Goal: Task Accomplishment & Management: Manage account settings

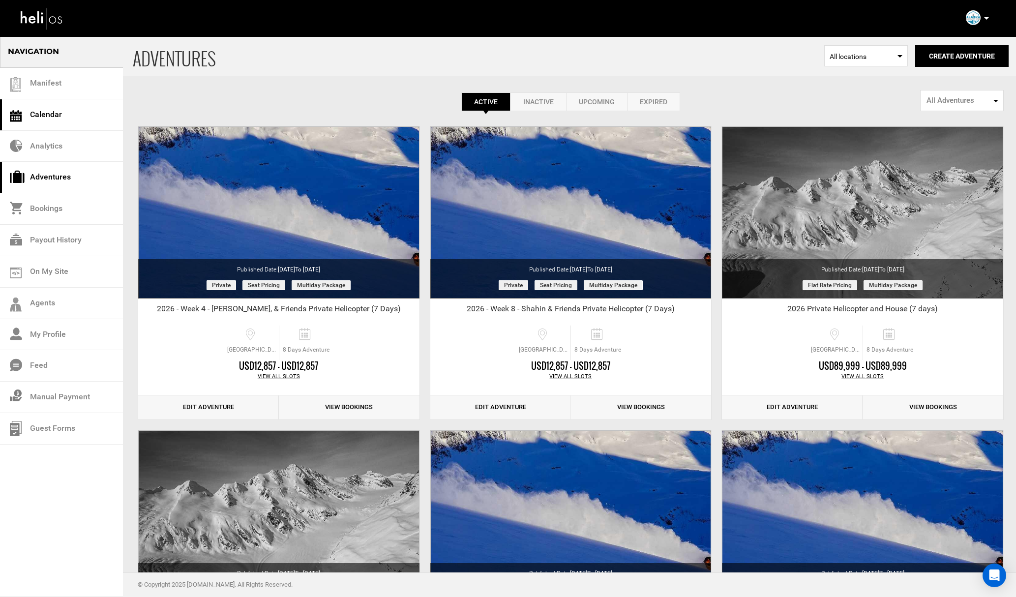
click at [71, 126] on link "Calendar" at bounding box center [61, 114] width 123 height 31
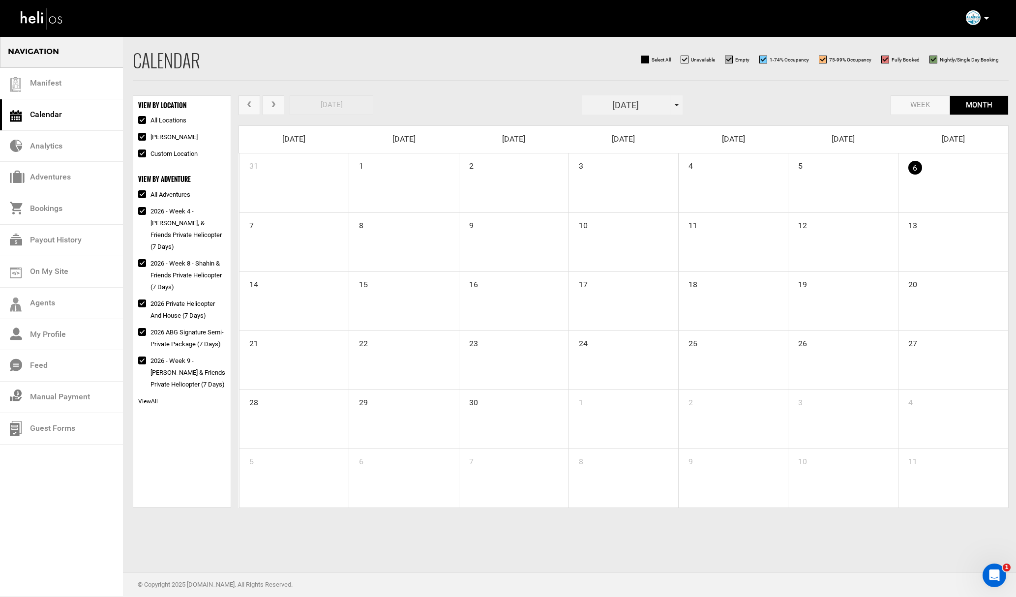
click at [672, 105] on div "[DATE]" at bounding box center [632, 104] width 101 height 19
click at [678, 123] on th "»" at bounding box center [678, 125] width 15 height 15
click at [648, 146] on span "Mar" at bounding box center [647, 149] width 22 height 27
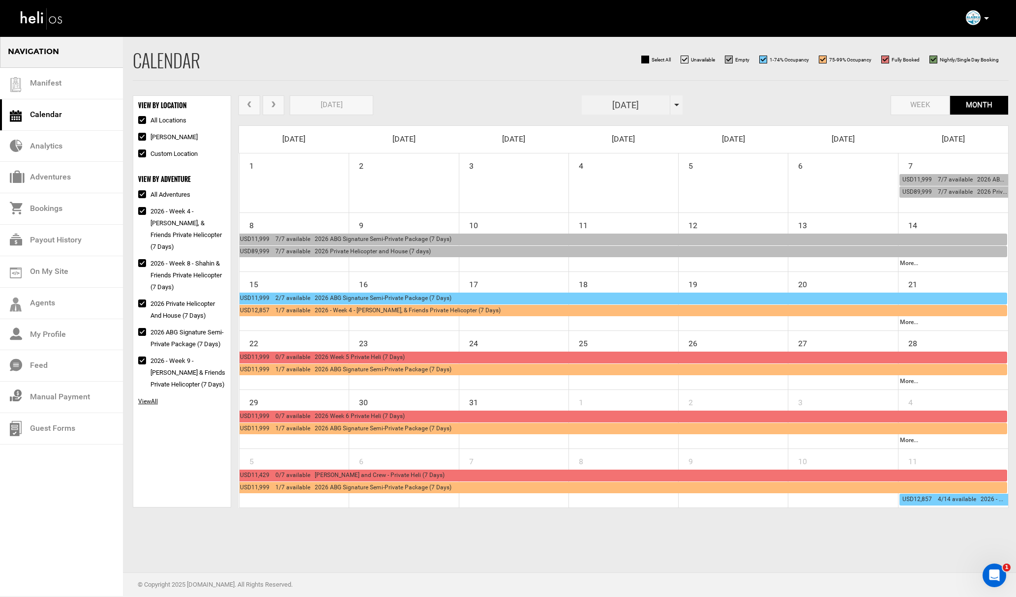
click at [324, 297] on span "USD11,999 2/7 available 2026 ABG Signature Semi-Private Package (7 Days)" at bounding box center [346, 298] width 212 height 7
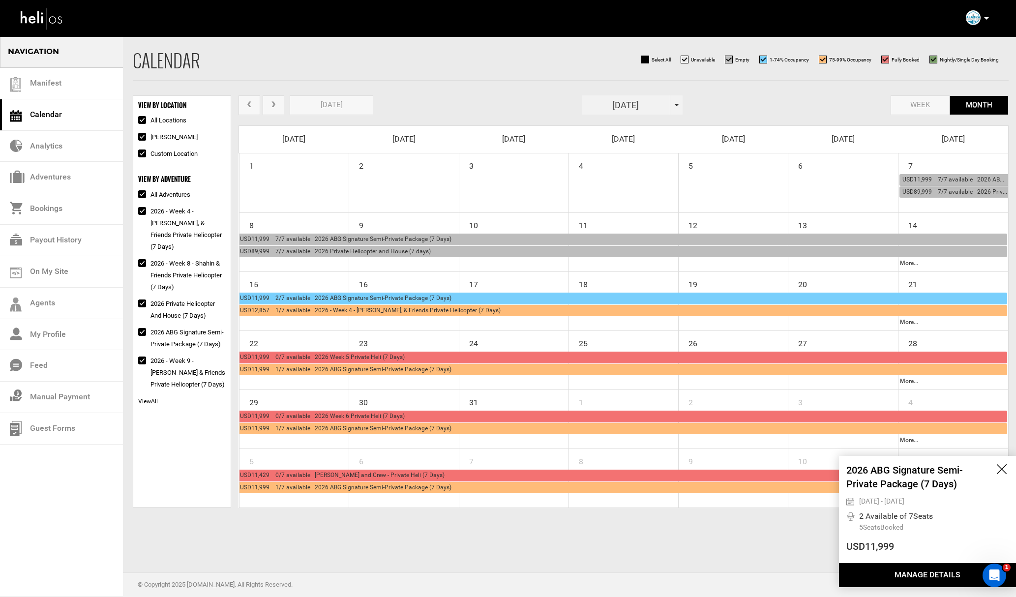
click at [932, 571] on button "Manage Details" at bounding box center [927, 575] width 177 height 24
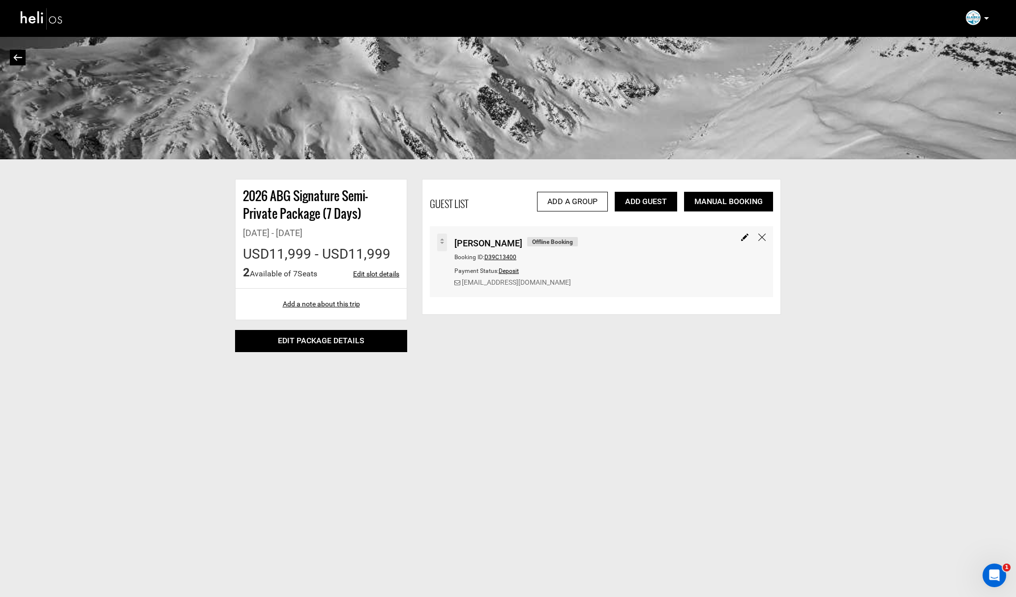
click at [648, 203] on link "Add Guest" at bounding box center [646, 202] width 62 height 20
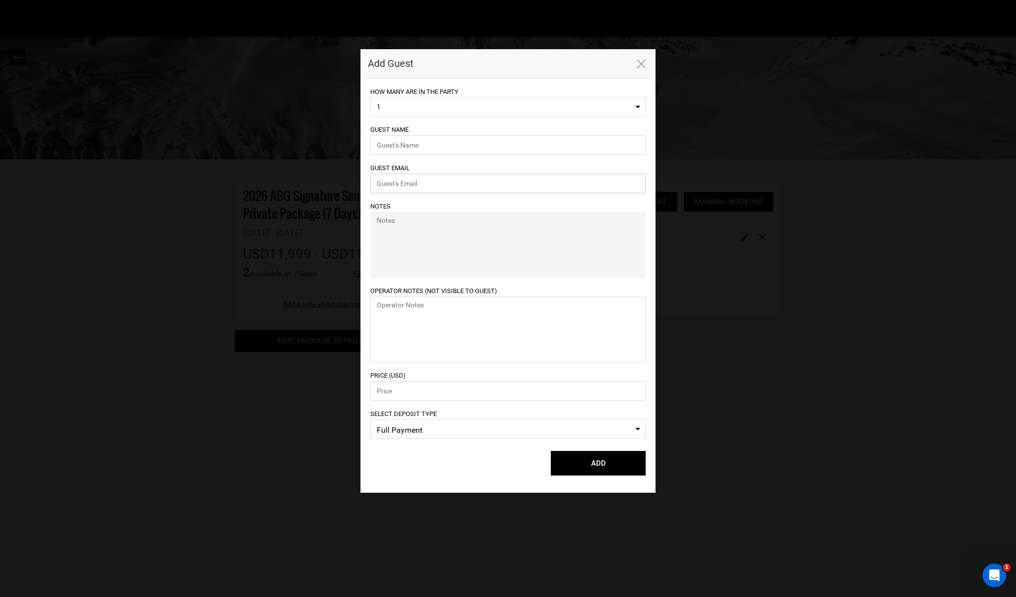
type input "[EMAIL_ADDRESS][DOMAIN_NAME]"
click at [418, 106] on span "1" at bounding box center [505, 107] width 256 height 10
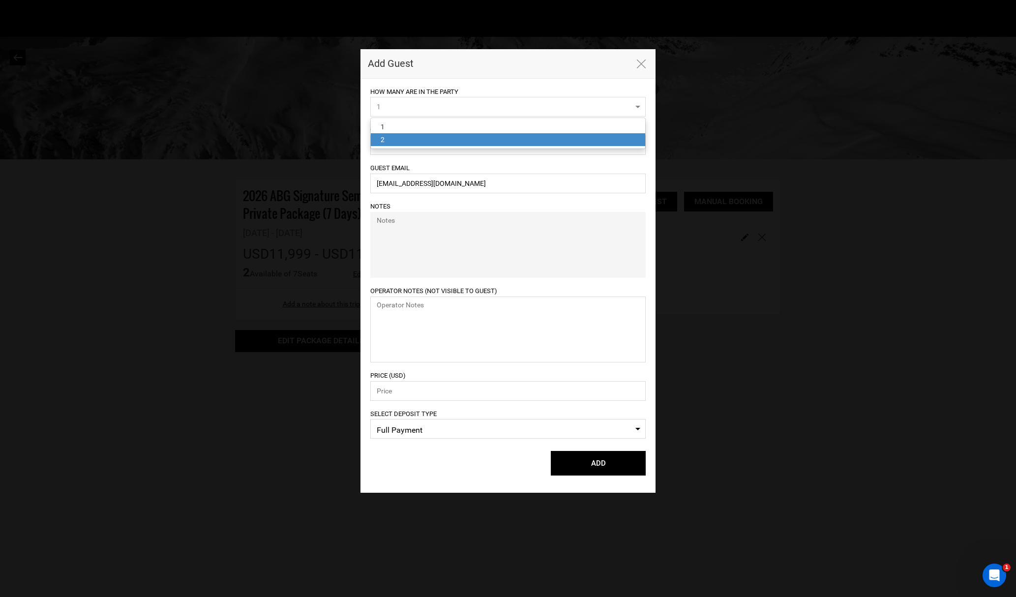
click at [407, 137] on link "2" at bounding box center [508, 139] width 275 height 13
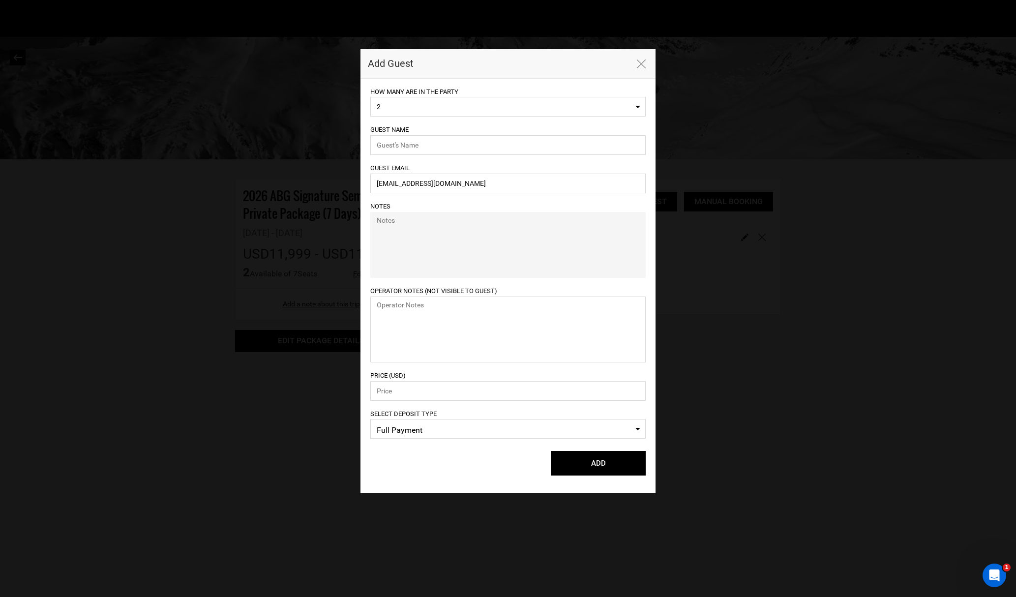
click at [405, 108] on span "2" at bounding box center [505, 107] width 256 height 10
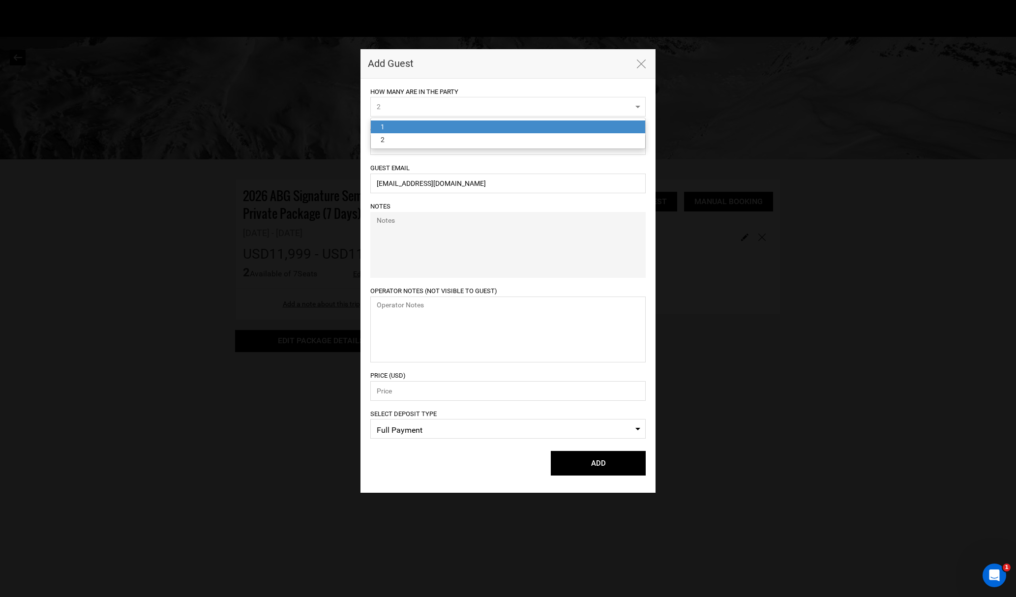
click at [399, 124] on link "1" at bounding box center [508, 127] width 275 height 13
select select "1"
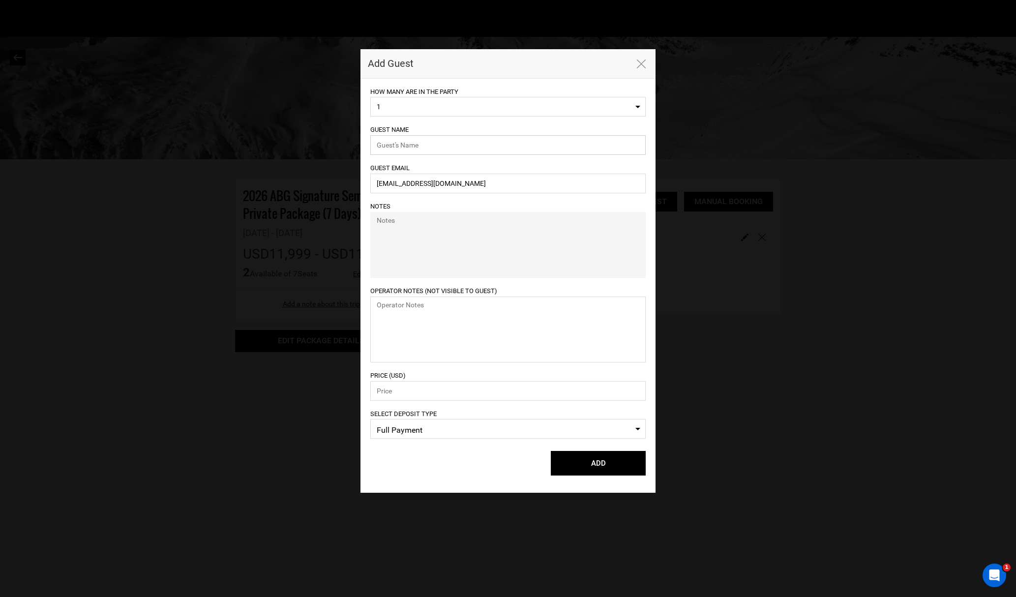
click at [403, 145] on input "text" at bounding box center [507, 145] width 275 height 20
click at [469, 185] on input "[EMAIL_ADDRESS][DOMAIN_NAME]" at bounding box center [507, 184] width 275 height 20
click at [469, 186] on input "[EMAIL_ADDRESS][DOMAIN_NAME]" at bounding box center [507, 184] width 275 height 20
paste input "[EMAIL_ADDRESS]"
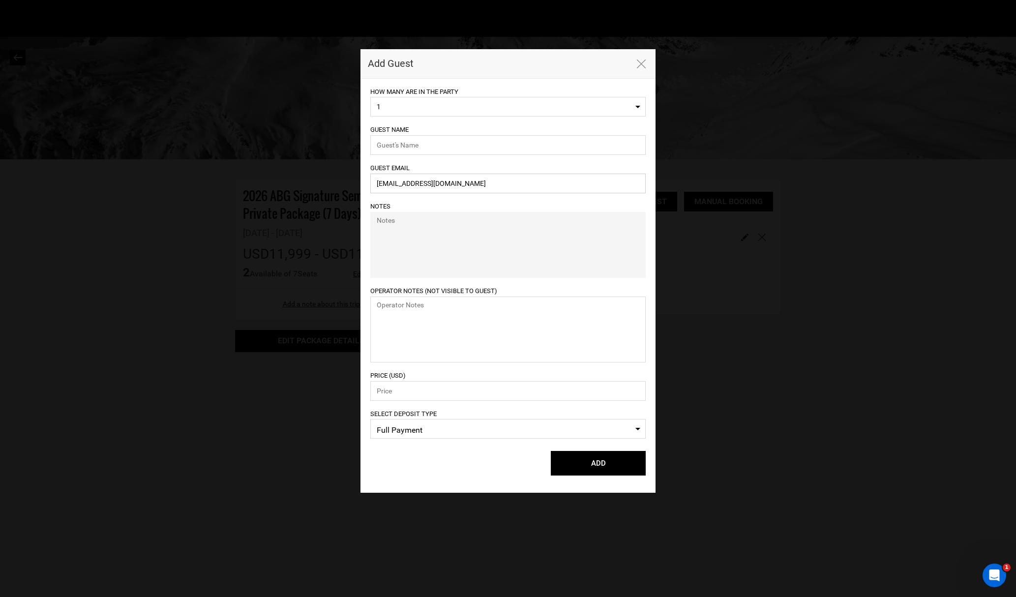
type input "[EMAIL_ADDRESS][DOMAIN_NAME]"
click at [449, 146] on input "text" at bounding box center [507, 145] width 275 height 20
type input "[PERSON_NAME]"
click at [403, 432] on span "Full Payment" at bounding box center [508, 430] width 263 height 15
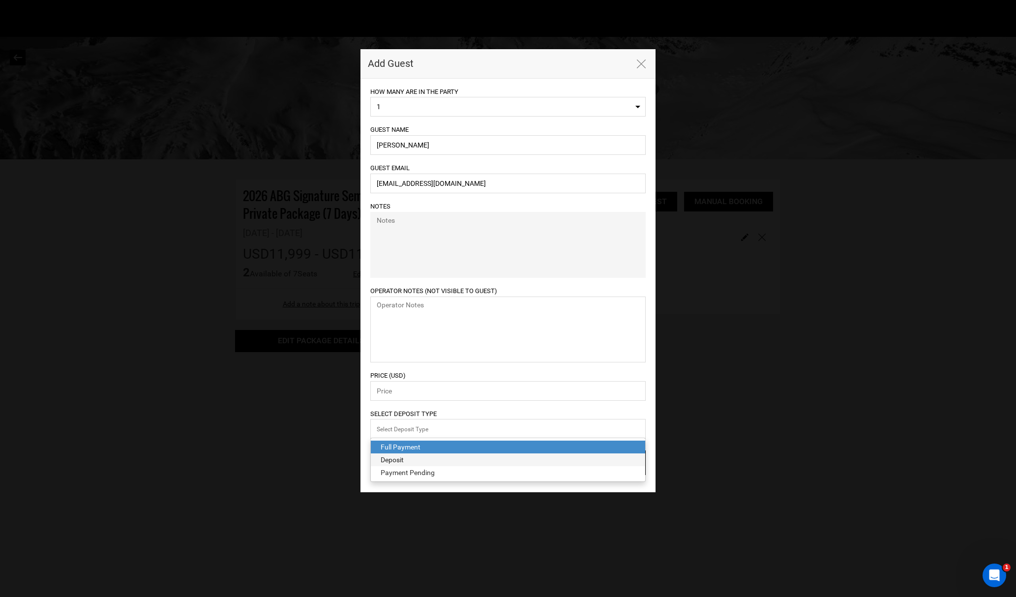
click at [409, 461] on div "Deposit" at bounding box center [508, 460] width 255 height 10
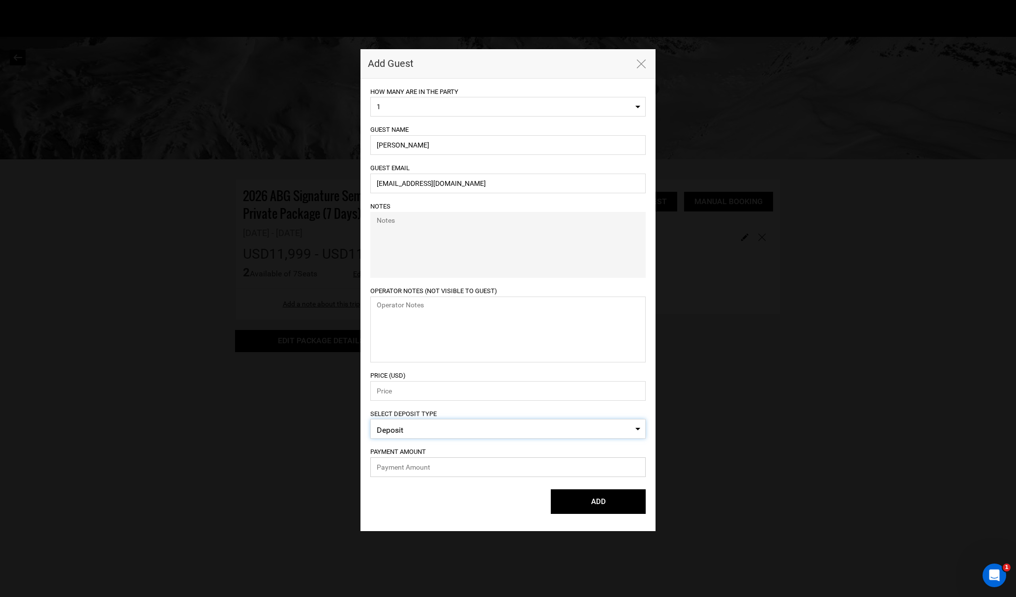
click at [402, 463] on input "text" at bounding box center [507, 468] width 275 height 20
type input "2749.75"
click at [418, 394] on input "number" at bounding box center [507, 391] width 275 height 20
type input "11999"
click at [599, 503] on button "ADD" at bounding box center [598, 501] width 95 height 25
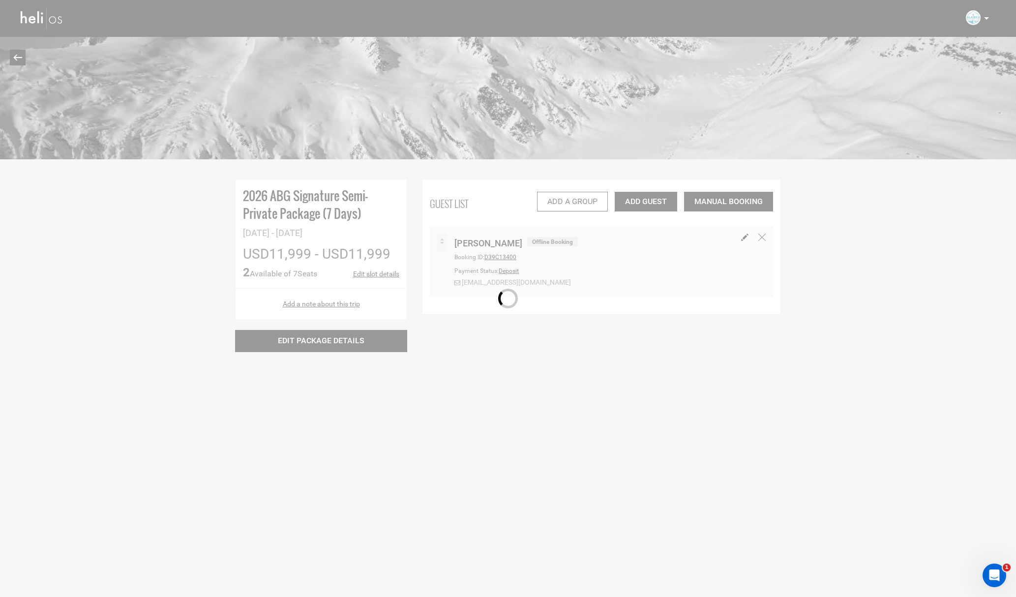
select select "1"
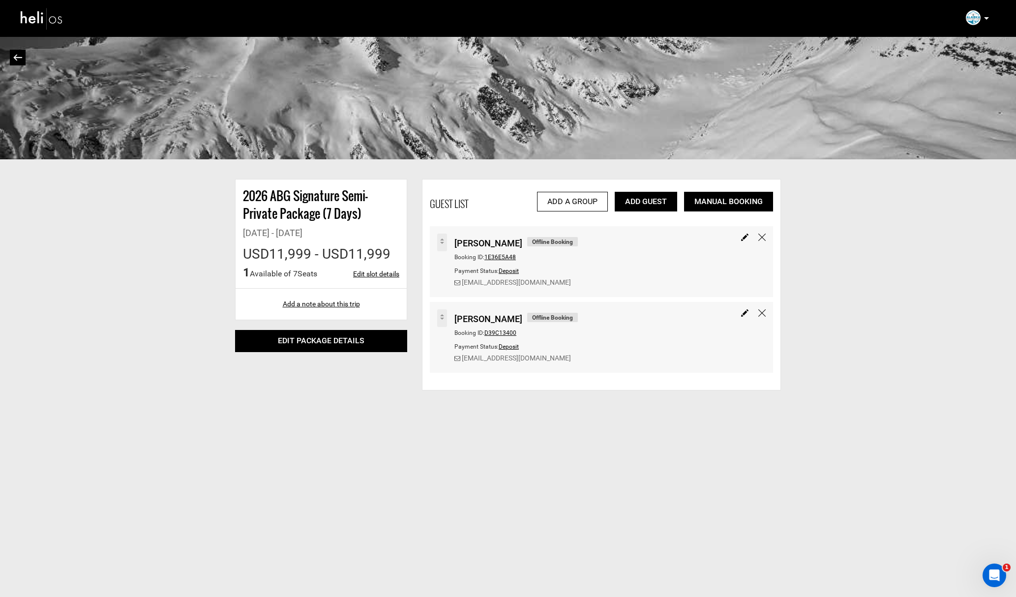
click at [647, 202] on link "Add Guest" at bounding box center [646, 202] width 62 height 20
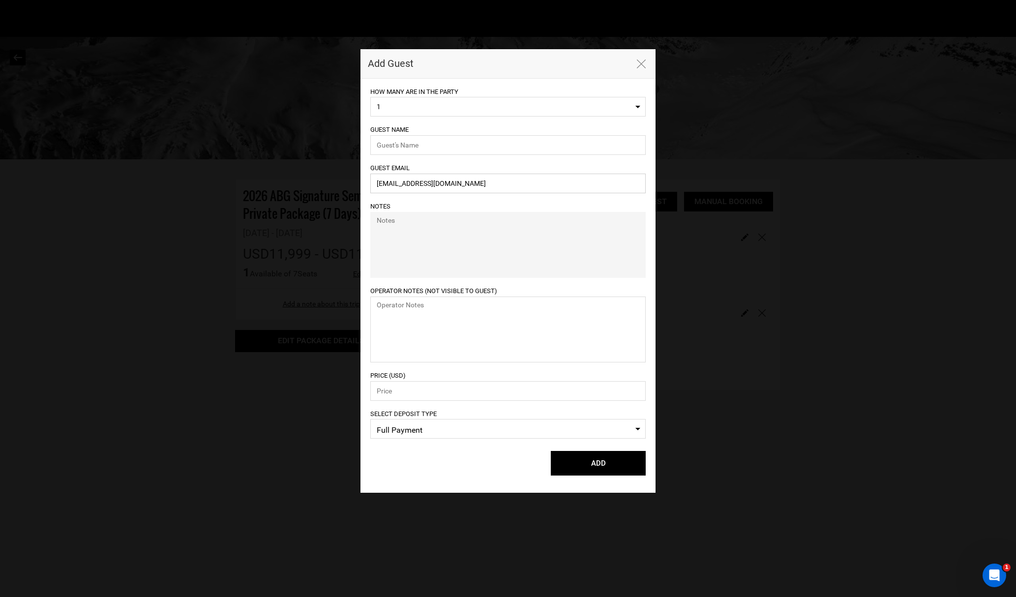
click at [418, 192] on input "[EMAIL_ADDRESS][DOMAIN_NAME]" at bounding box center [507, 184] width 275 height 20
click at [418, 188] on input "[EMAIL_ADDRESS][DOMAIN_NAME]" at bounding box center [507, 184] width 275 height 20
paste input "[EMAIL_ADDRESS]"
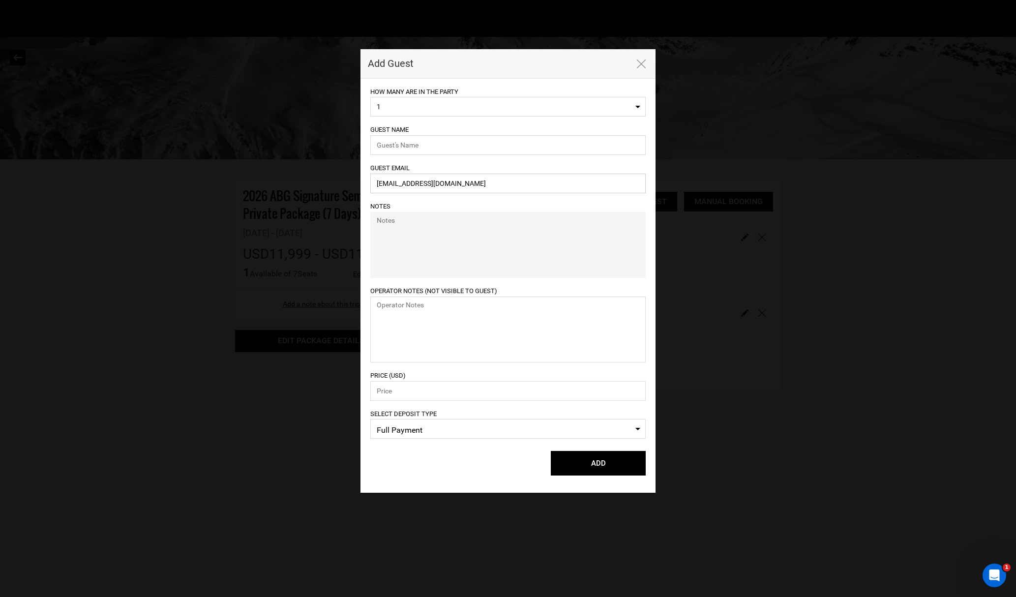
type input "[EMAIL_ADDRESS][DOMAIN_NAME]"
click at [402, 135] on input "text" at bounding box center [507, 145] width 275 height 20
type input "[PERSON_NAME]"
click at [401, 392] on input "number" at bounding box center [507, 391] width 275 height 20
type input "11999"
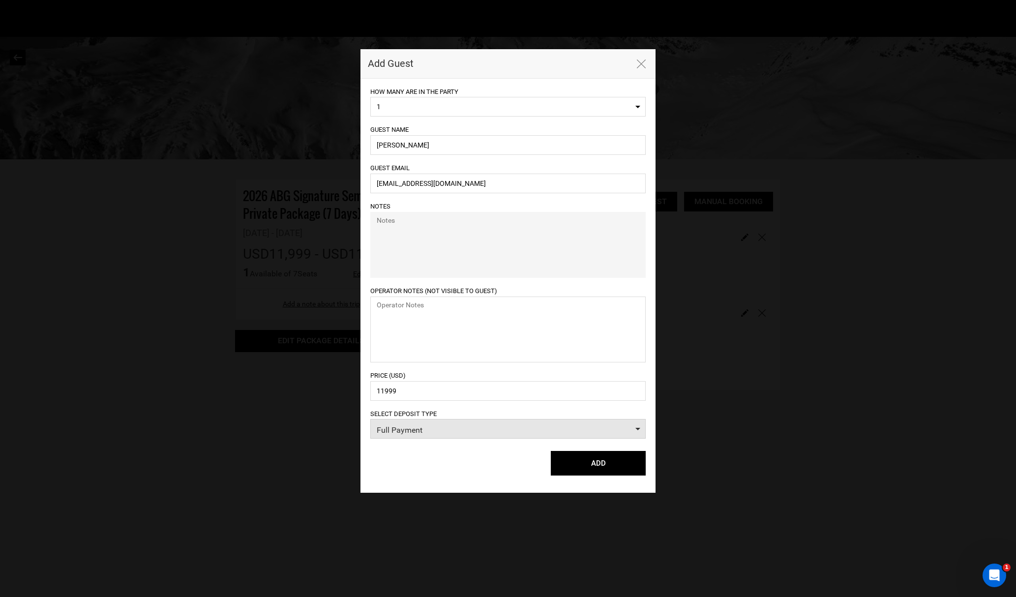
click at [406, 428] on span "Full Payment" at bounding box center [508, 430] width 263 height 15
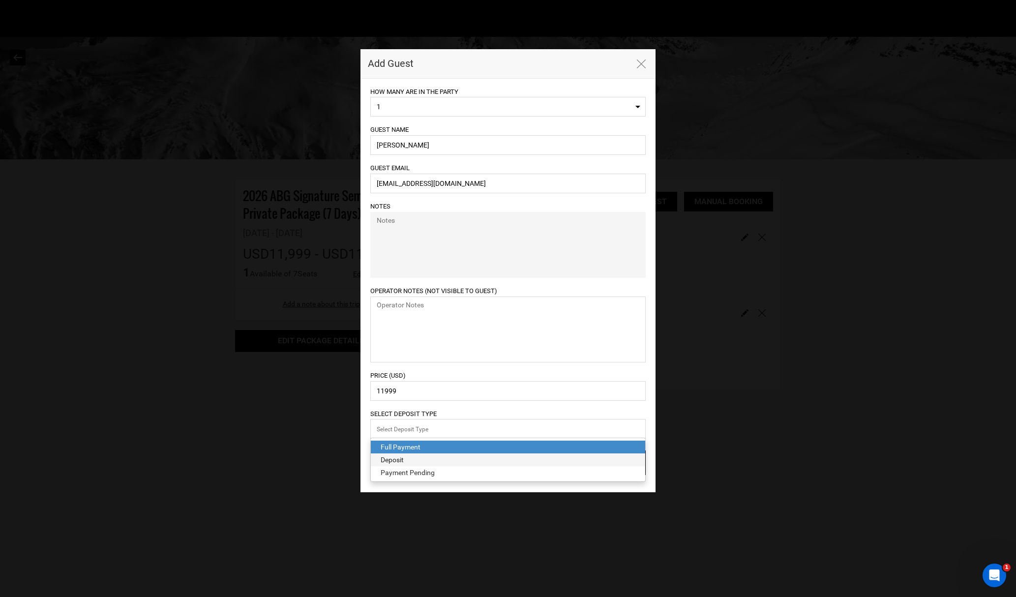
click at [415, 460] on div "Deposit" at bounding box center [508, 460] width 255 height 10
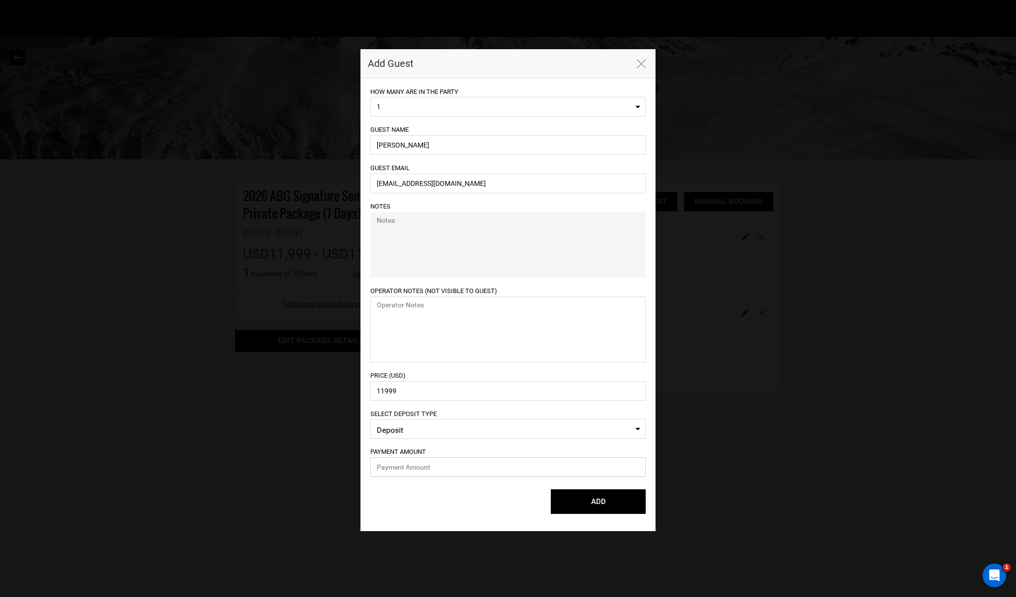
click at [410, 465] on input "text" at bounding box center [507, 468] width 275 height 20
type input "2999.75"
click at [443, 499] on div "ADD Please select lodging for all." at bounding box center [507, 501] width 275 height 25
click at [610, 504] on button "ADD" at bounding box center [598, 501] width 95 height 25
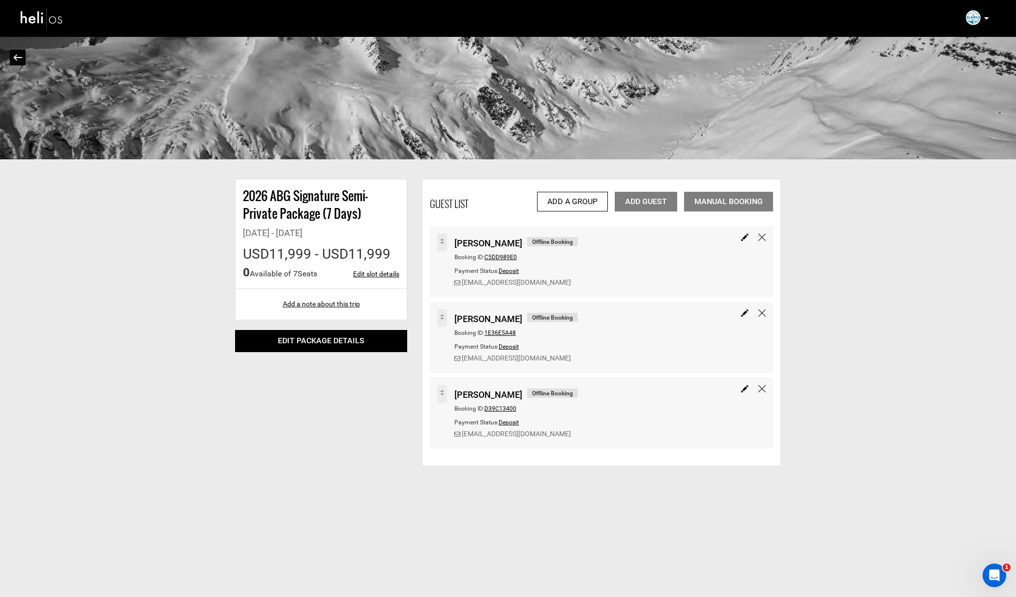
click at [389, 273] on link "Edit slot details" at bounding box center [376, 274] width 46 height 10
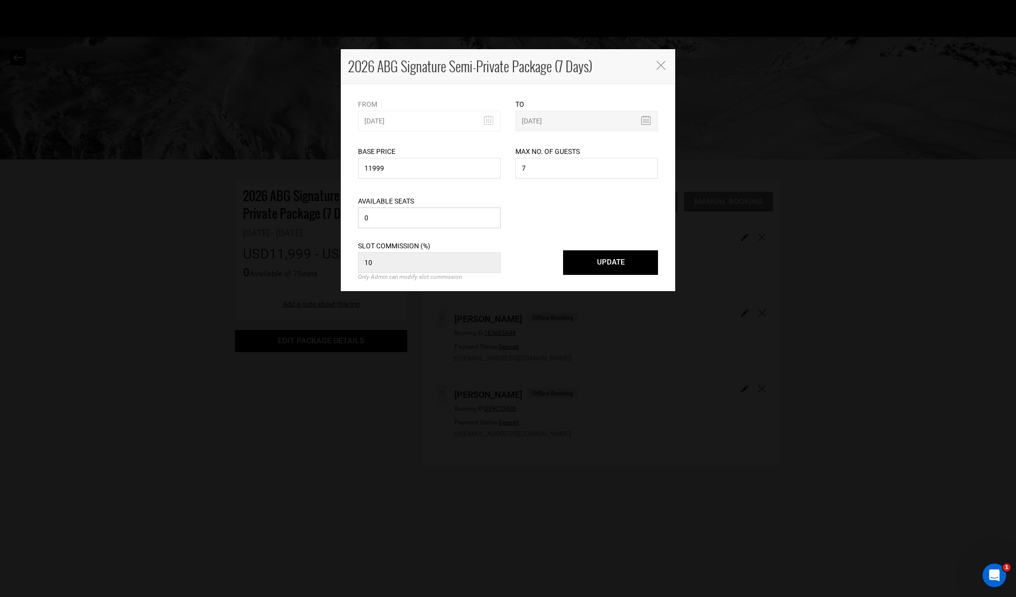
drag, startPoint x: 390, startPoint y: 219, endPoint x: 363, endPoint y: 218, distance: 26.6
click at [363, 218] on input "0" at bounding box center [429, 218] width 143 height 21
type input "4"
click at [620, 258] on button "UPDATE" at bounding box center [610, 262] width 95 height 25
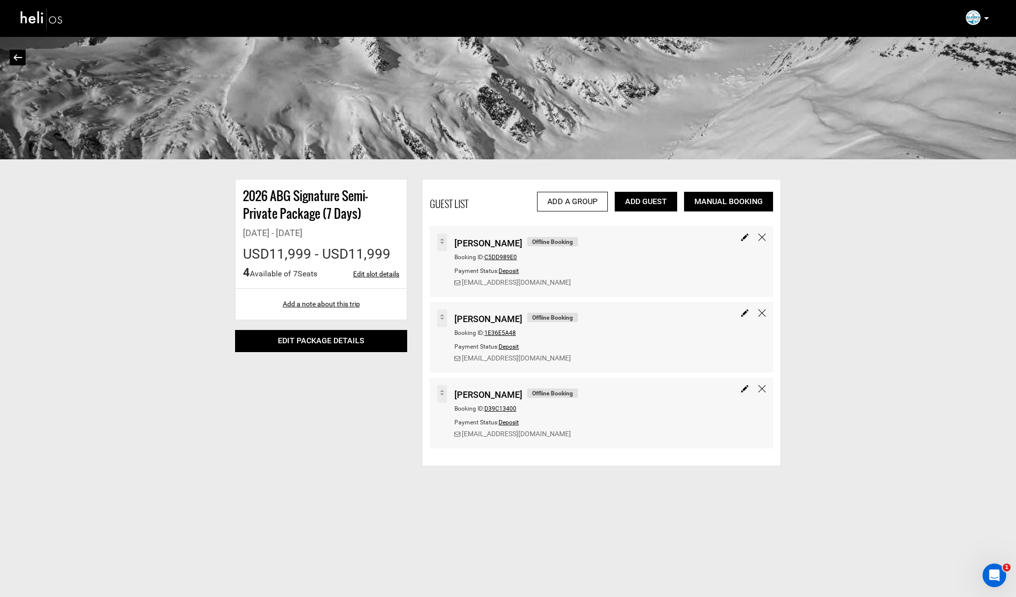
click at [634, 202] on link "Add Guest" at bounding box center [646, 202] width 62 height 20
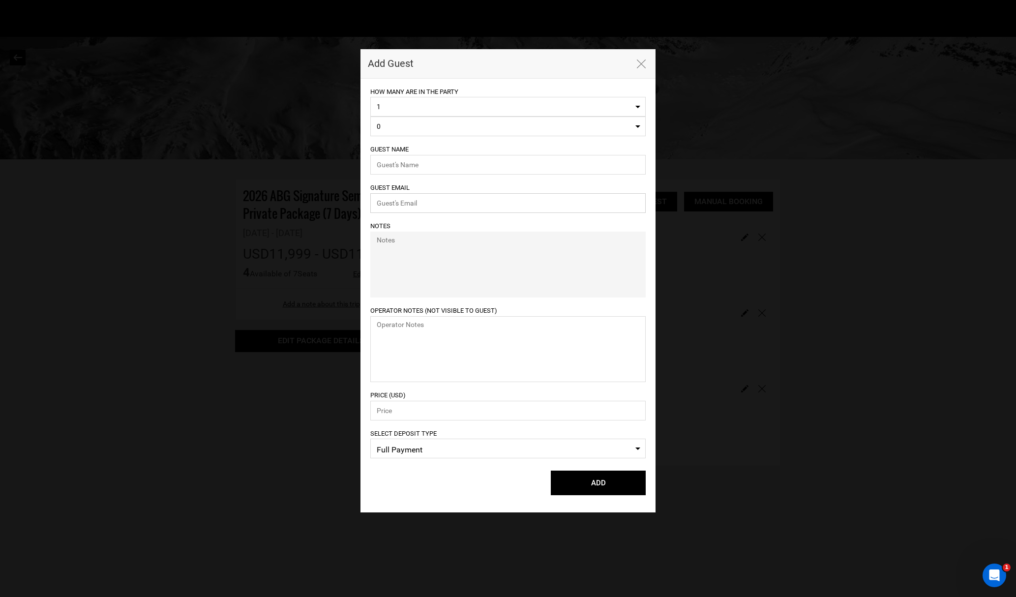
type input "[EMAIL_ADDRESS][DOMAIN_NAME]"
click at [487, 149] on div "Guest Name" at bounding box center [507, 159] width 275 height 31
click at [643, 62] on icon "button" at bounding box center [641, 64] width 9 height 9
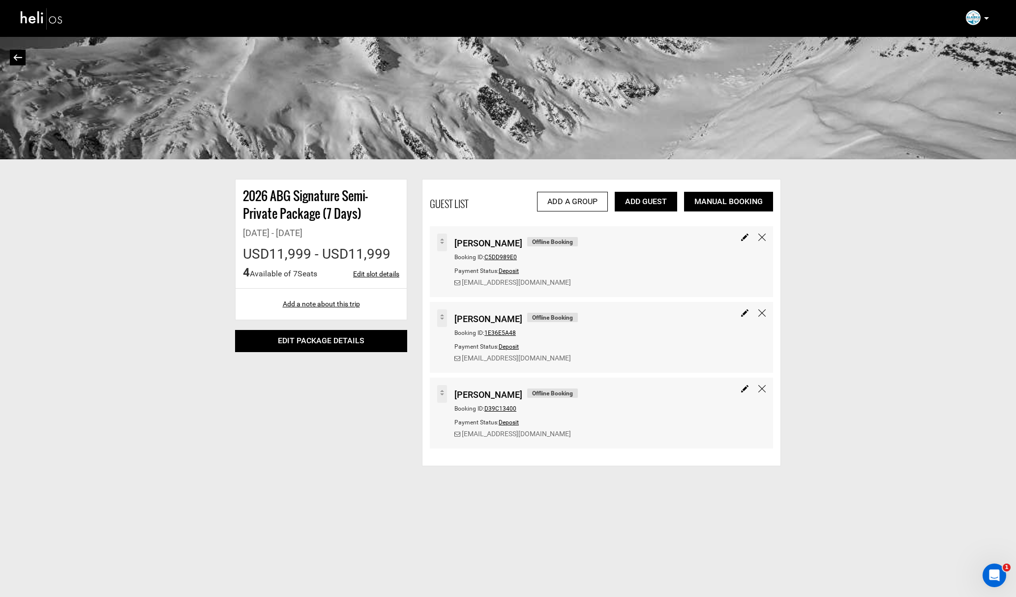
click at [653, 201] on link "Add Guest" at bounding box center [646, 202] width 62 height 20
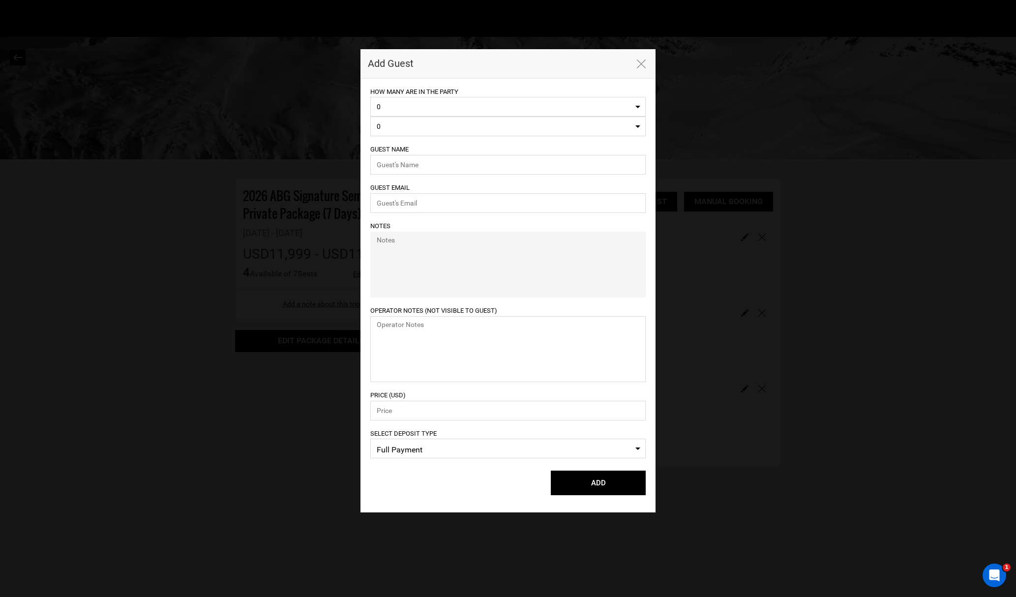
select select "1"
type input "[EMAIL_ADDRESS][DOMAIN_NAME]"
click at [398, 104] on span "1" at bounding box center [505, 107] width 256 height 10
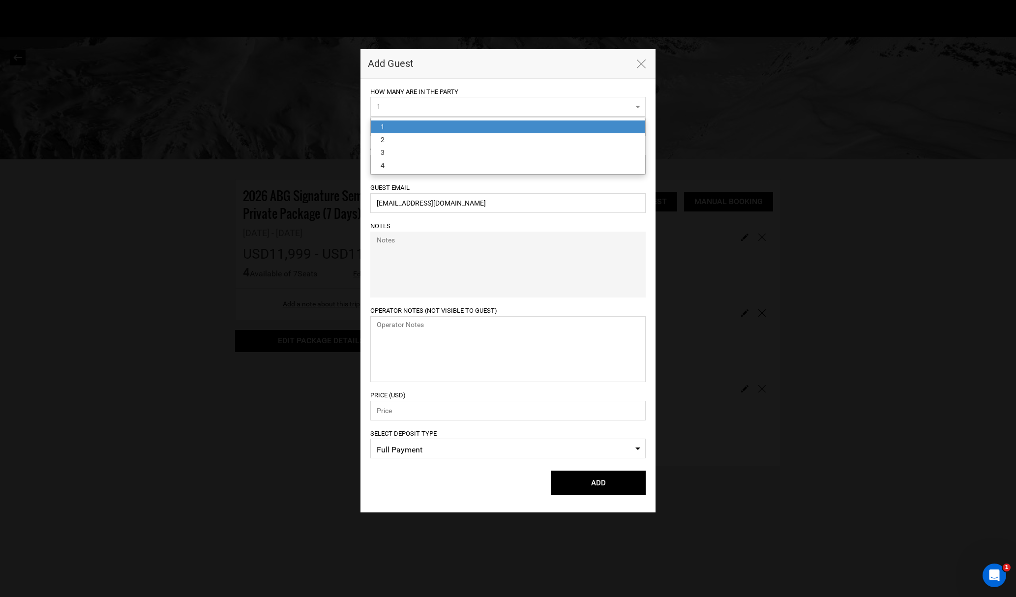
click at [395, 127] on link "1" at bounding box center [508, 127] width 275 height 13
select select "1"
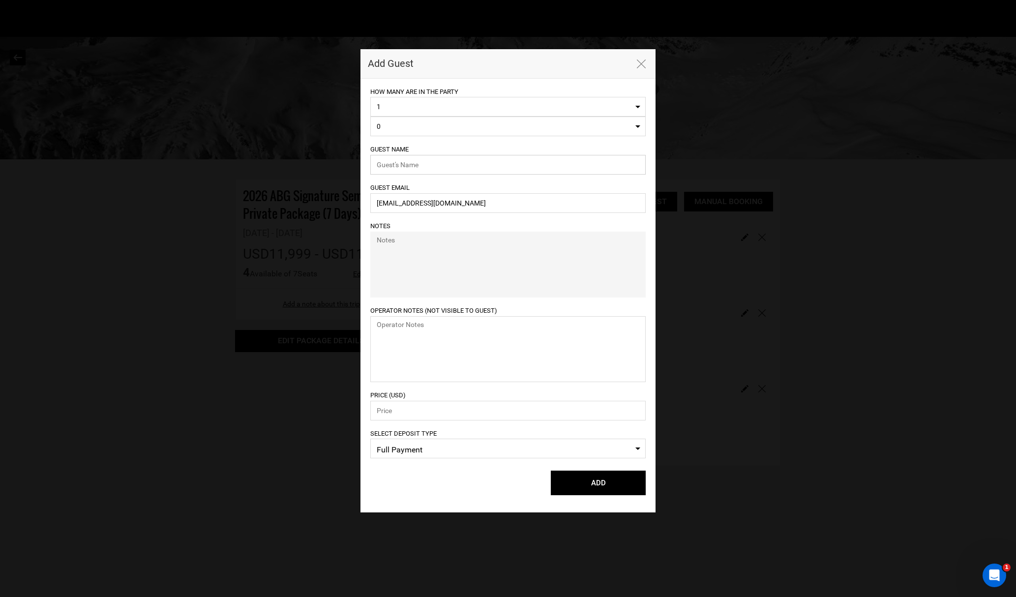
click at [395, 163] on input "text" at bounding box center [507, 165] width 275 height 20
paste input "[PERSON_NAME]"
type input "[PERSON_NAME]"
click at [432, 204] on input "[EMAIL_ADDRESS][DOMAIN_NAME]" at bounding box center [507, 203] width 275 height 20
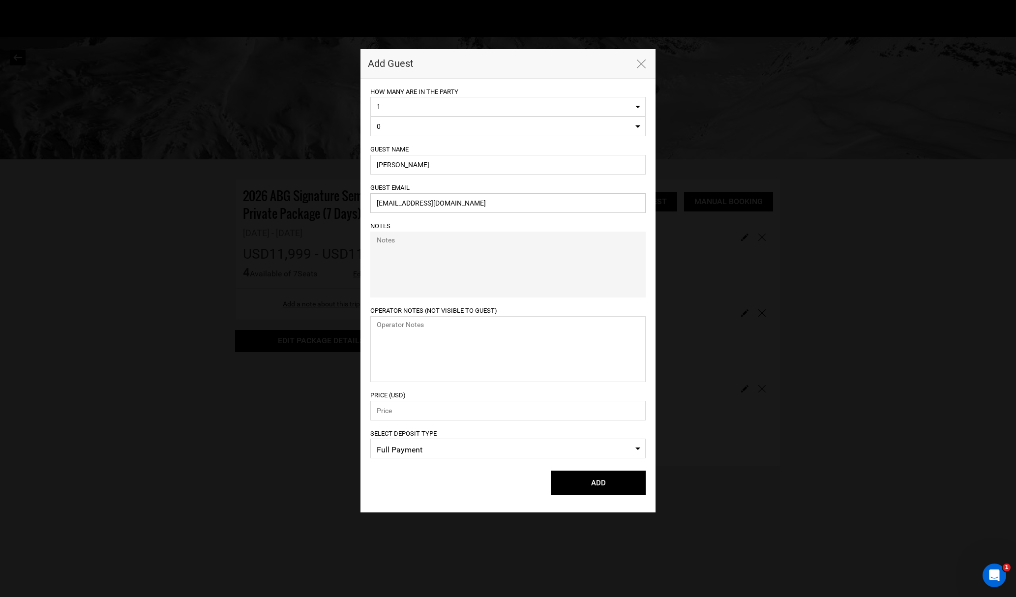
click at [432, 204] on input "[EMAIL_ADDRESS][DOMAIN_NAME]" at bounding box center [507, 203] width 275 height 20
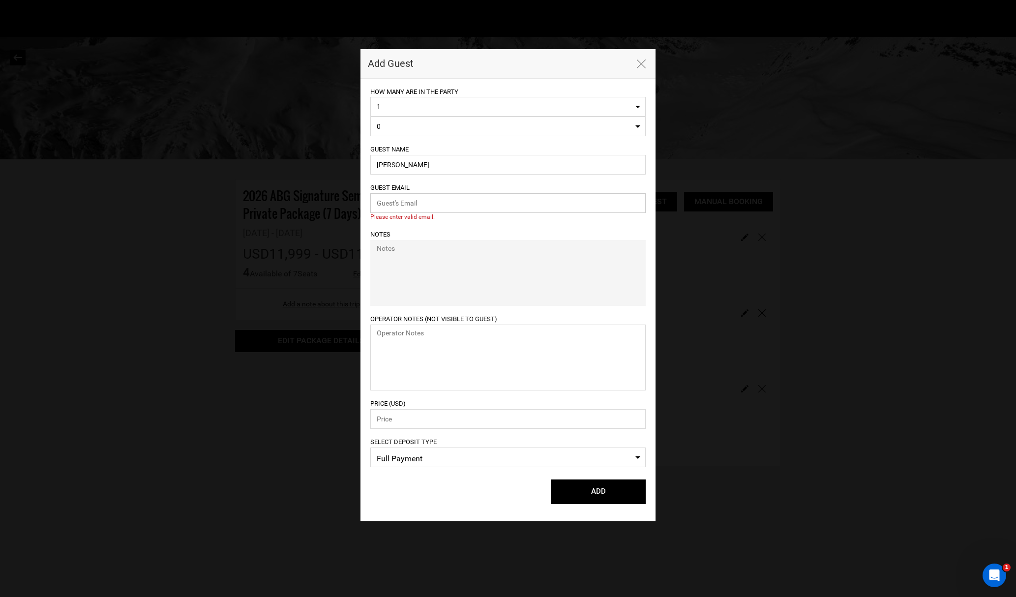
paste input "[EMAIL_ADDRESS][DOMAIN_NAME]"
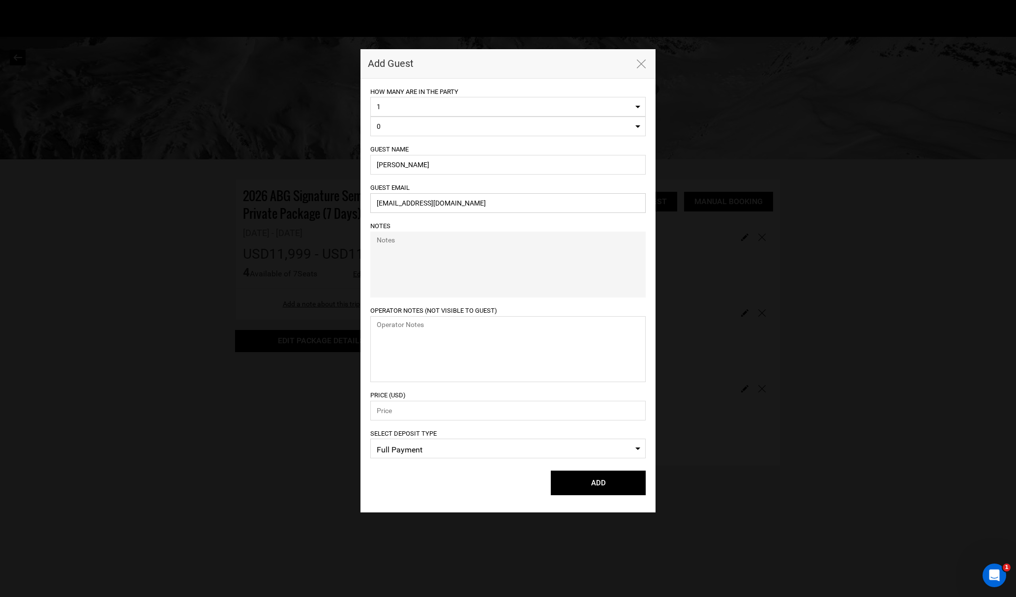
type input "[EMAIL_ADDRESS][DOMAIN_NAME]"
click at [414, 419] on input "number" at bounding box center [507, 411] width 275 height 20
type input "11999"
click at [418, 449] on span "Full Payment" at bounding box center [508, 450] width 263 height 15
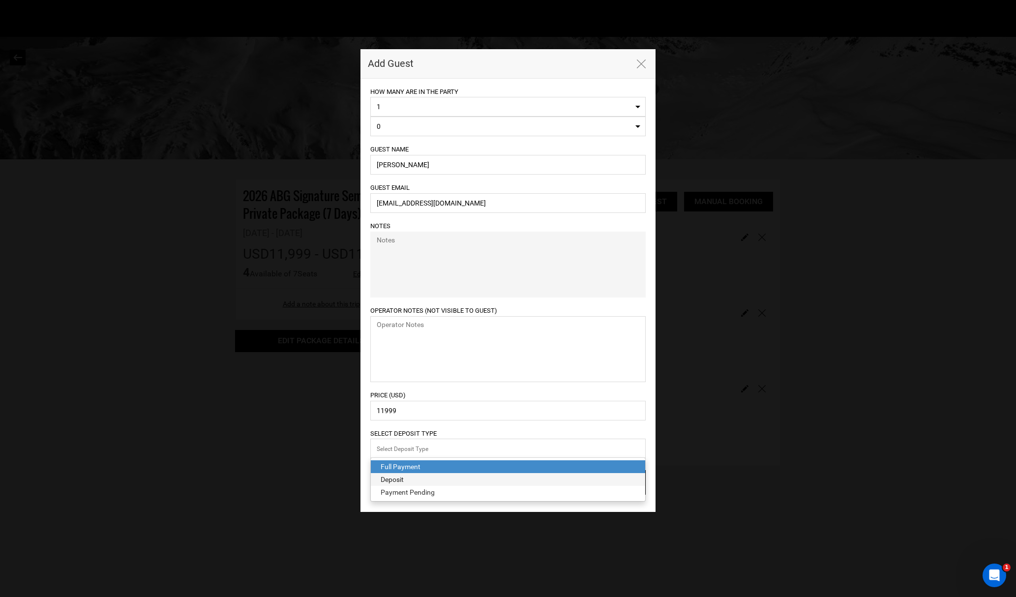
click at [412, 479] on div "Deposit" at bounding box center [508, 480] width 255 height 10
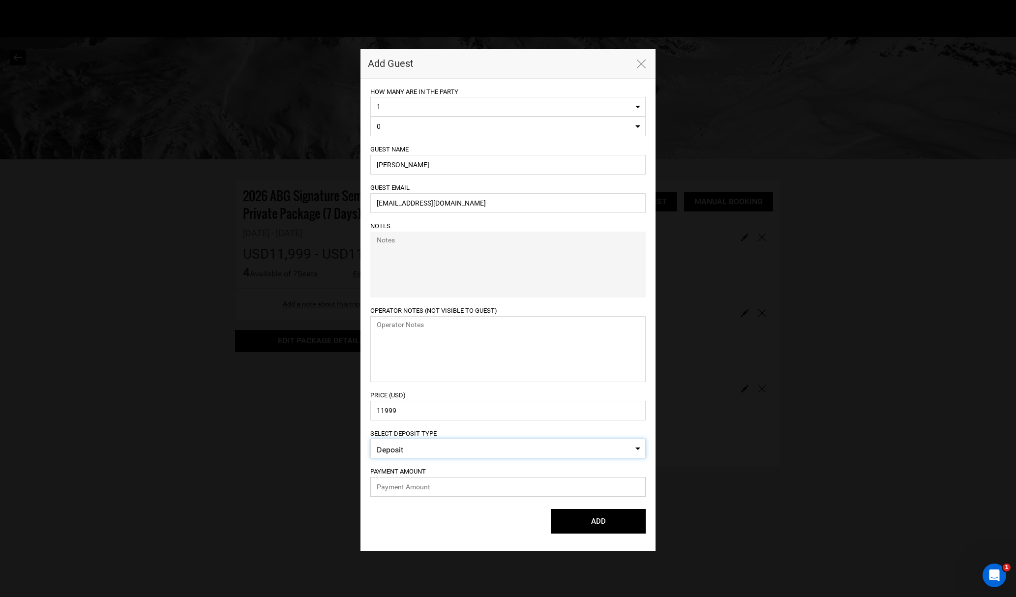
click at [408, 482] on input "text" at bounding box center [507, 487] width 275 height 20
type input "2999.75"
click at [586, 522] on button "ADD" at bounding box center [598, 521] width 95 height 25
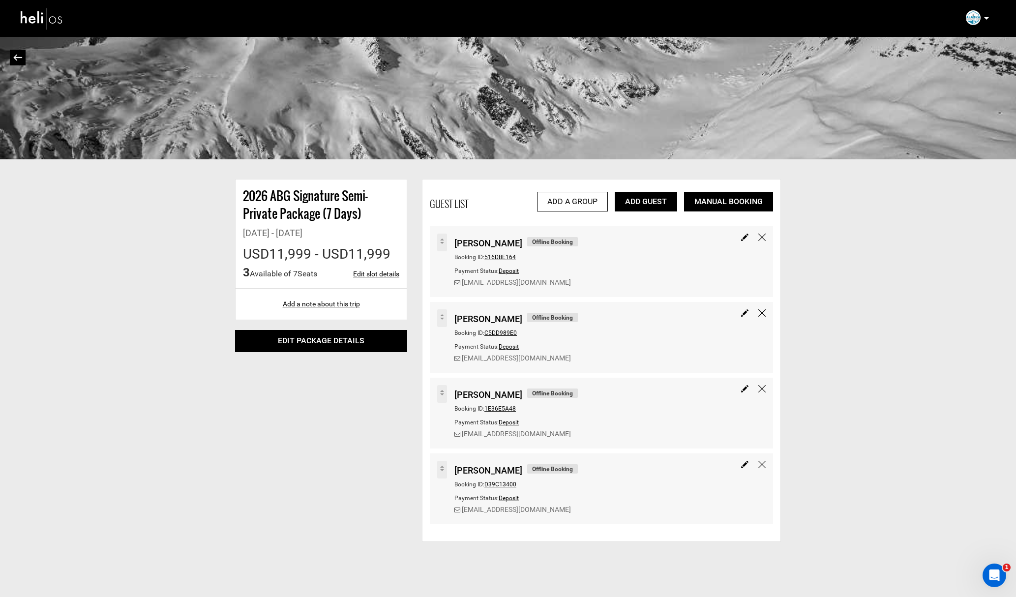
click at [502, 258] on span "516DBE164" at bounding box center [500, 257] width 31 height 7
click at [505, 332] on span "C5DD989E0" at bounding box center [501, 333] width 32 height 7
click at [503, 408] on span "1E36E5A48" at bounding box center [500, 408] width 31 height 7
click at [648, 193] on link "Add Guest" at bounding box center [646, 202] width 62 height 20
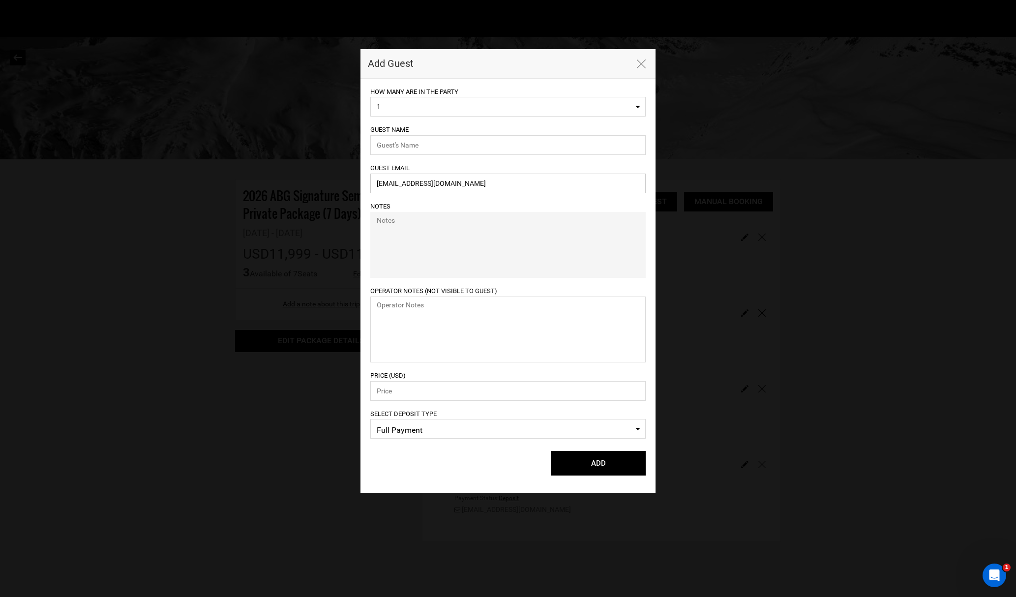
click at [404, 183] on input "[EMAIL_ADDRESS][DOMAIN_NAME]" at bounding box center [507, 184] width 275 height 20
paste input "mpainter@hollandhart"
type input "[EMAIL_ADDRESS][DOMAIN_NAME]"
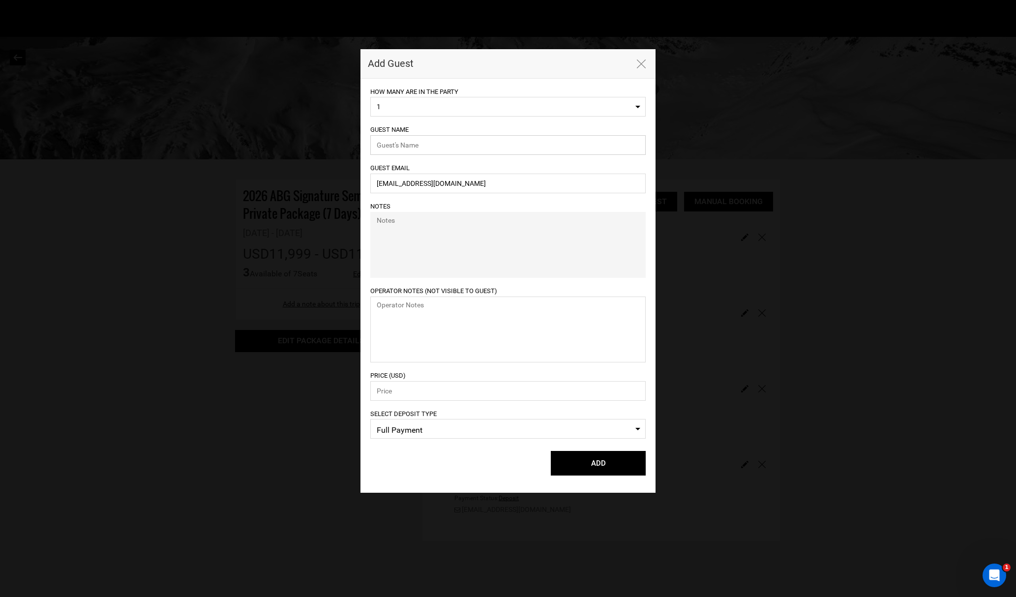
click at [412, 146] on input "text" at bounding box center [507, 145] width 275 height 20
type input "[PERSON_NAME]"
click at [396, 383] on input "number" at bounding box center [507, 391] width 275 height 20
type input "11999"
click at [403, 429] on span "Full Payment" at bounding box center [508, 430] width 263 height 15
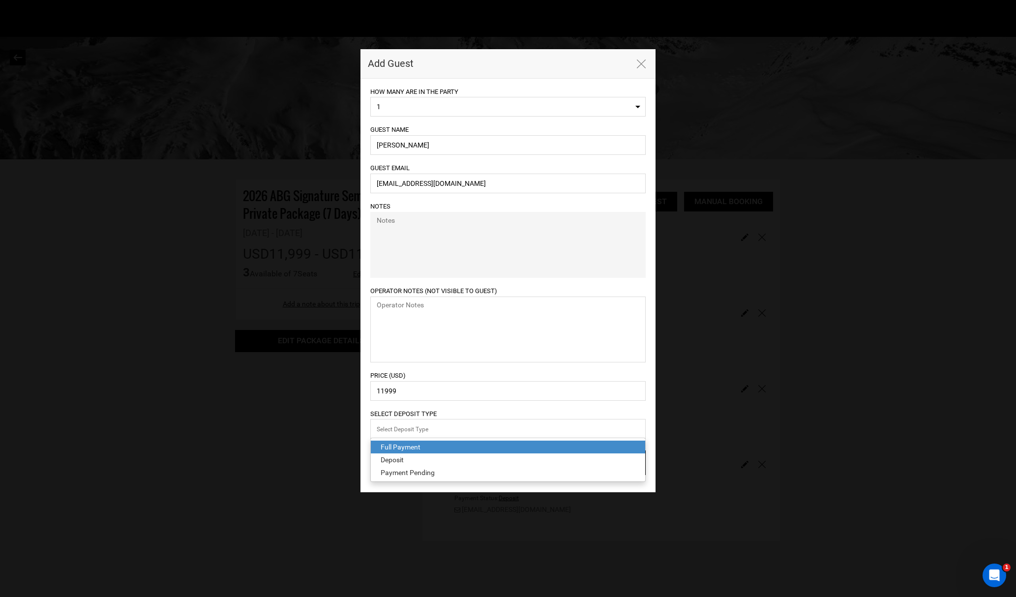
click at [406, 473] on div "Payment Pending" at bounding box center [508, 473] width 255 height 10
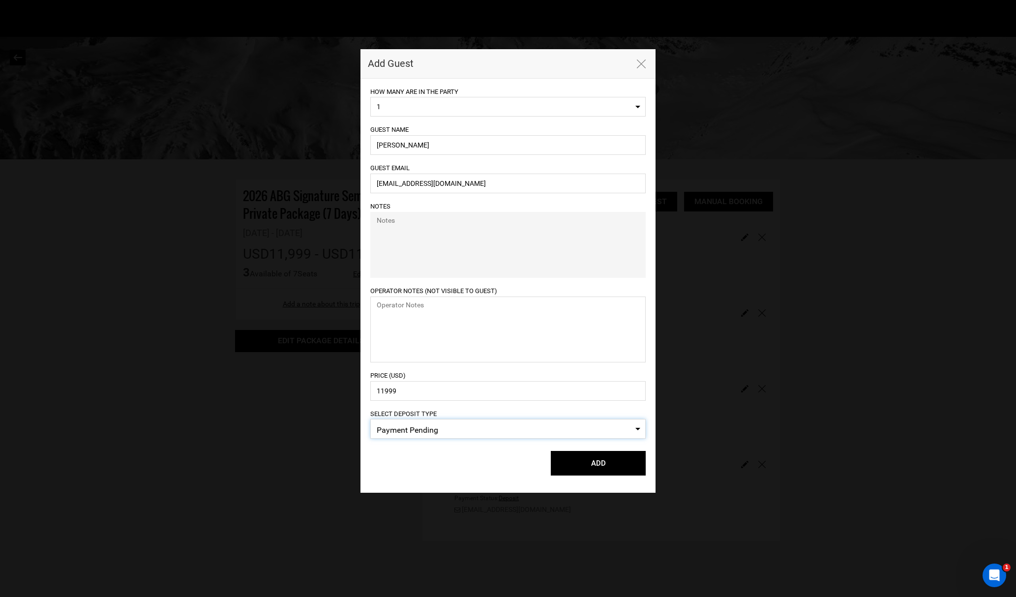
drag, startPoint x: 463, startPoint y: 470, endPoint x: 474, endPoint y: 467, distance: 11.7
click at [463, 470] on div "ADD Please select lodging for all." at bounding box center [507, 463] width 275 height 25
click at [626, 464] on button "ADD" at bounding box center [598, 463] width 95 height 25
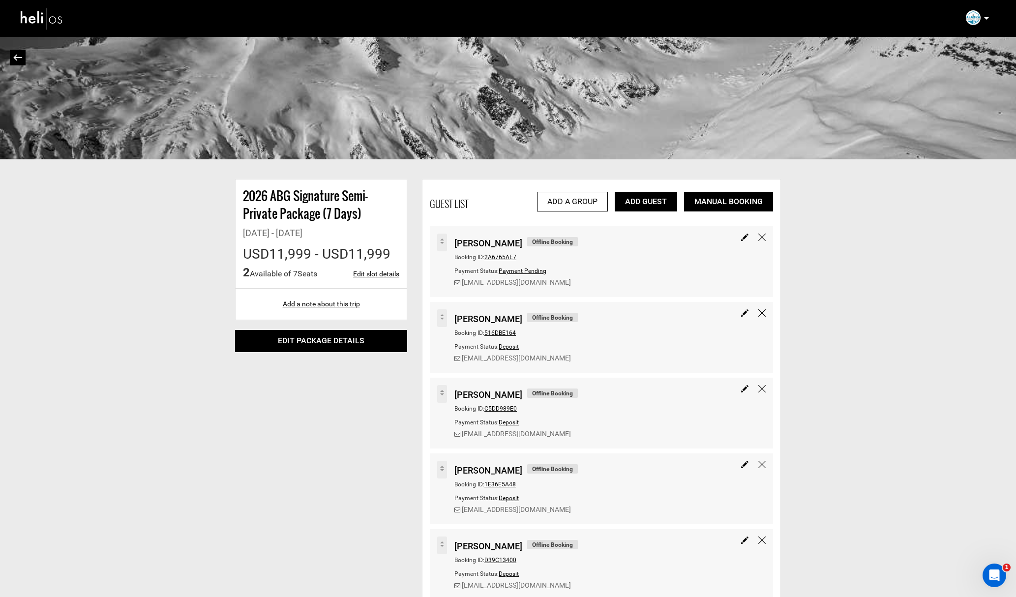
click at [502, 255] on span "2A6765AE7" at bounding box center [501, 257] width 32 height 7
